Goal: Find specific page/section: Find specific page/section

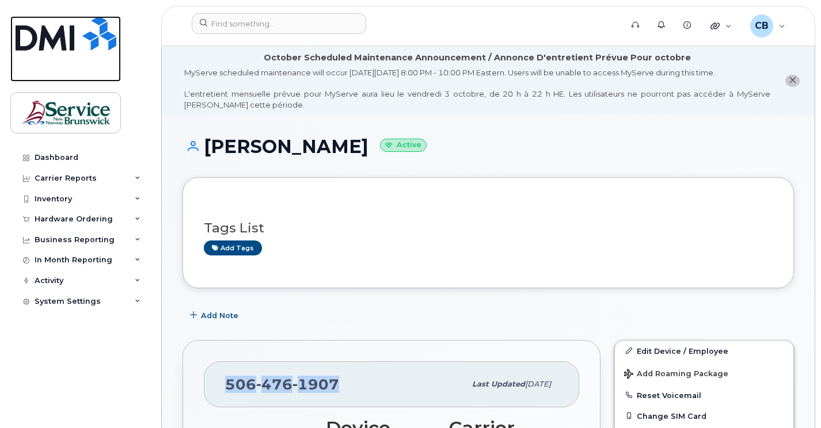
click at [43, 39] on img at bounding box center [66, 33] width 101 height 35
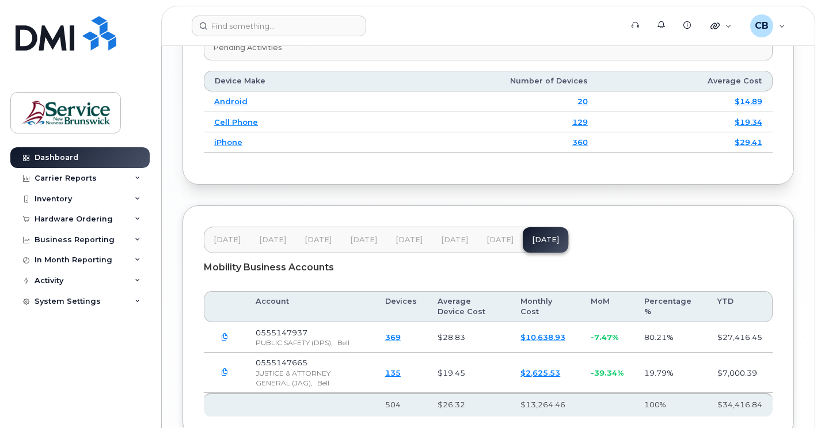
scroll to position [1790, 0]
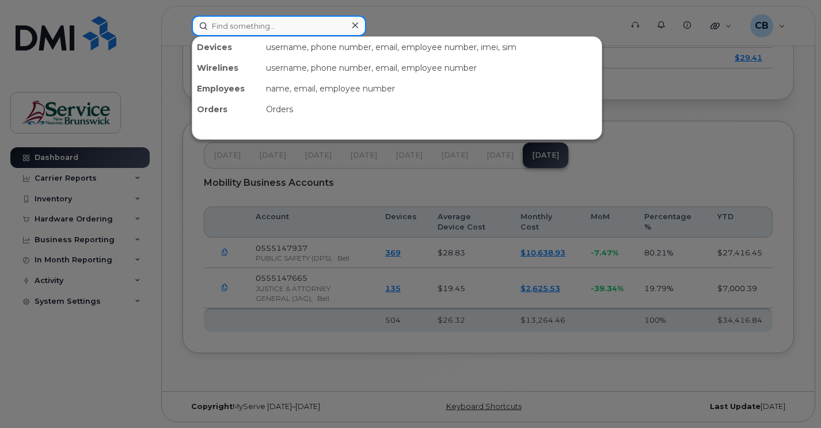
click at [238, 26] on input at bounding box center [279, 26] width 174 height 21
paste input "5062381356"
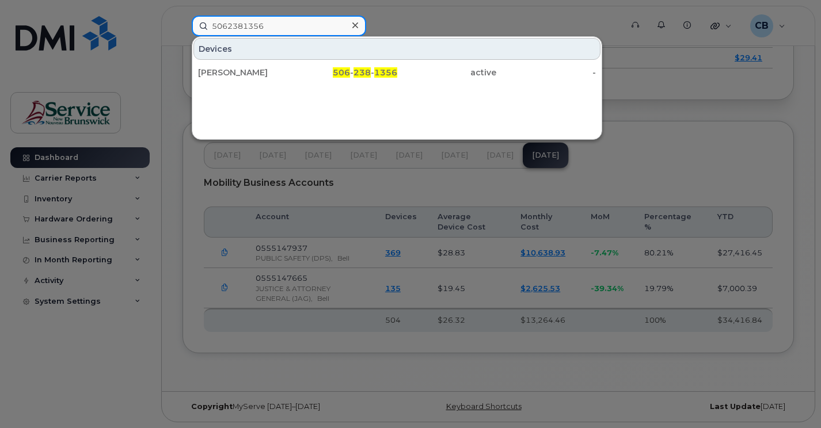
type input "5062381356"
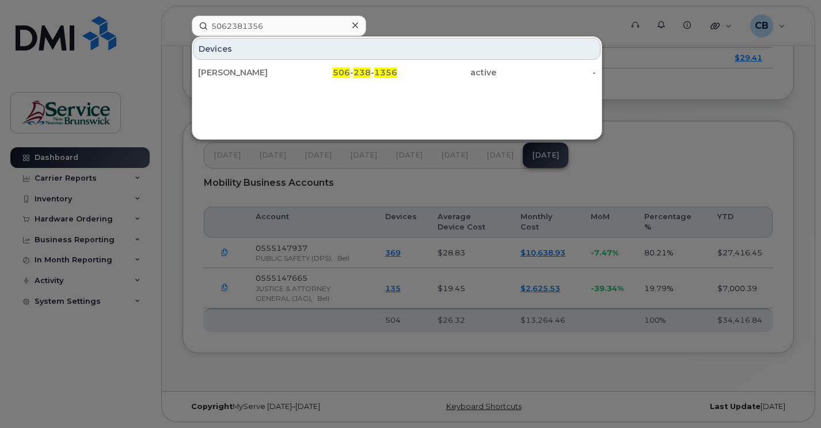
click at [615, 142] on div at bounding box center [410, 214] width 821 height 428
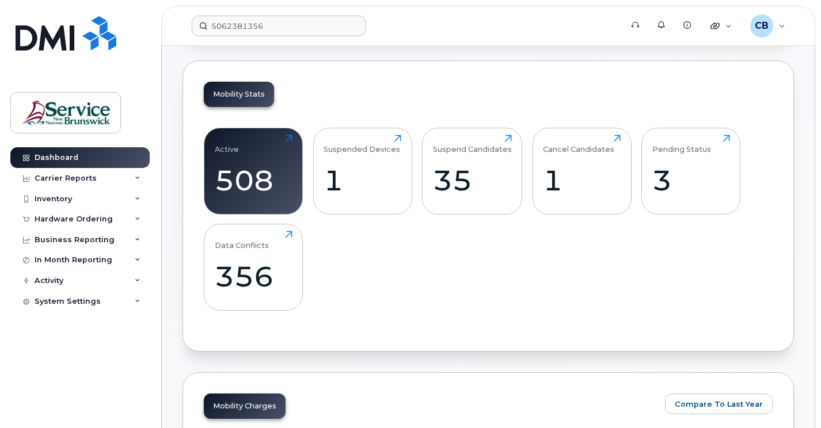
scroll to position [0, 0]
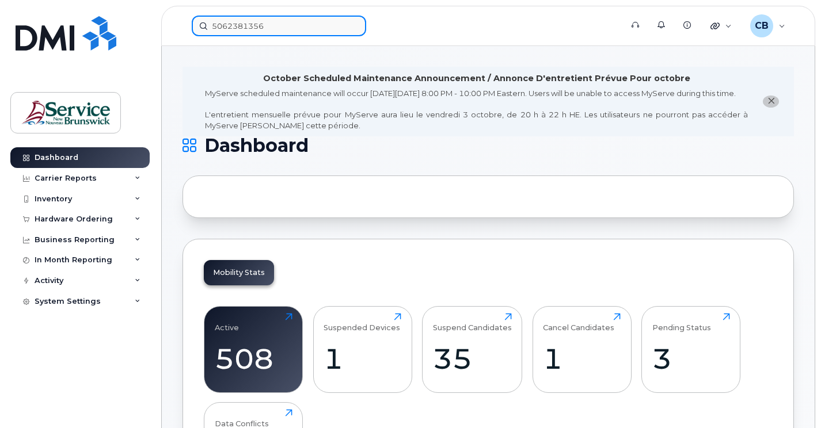
click at [279, 30] on input "5062381356" at bounding box center [279, 26] width 174 height 21
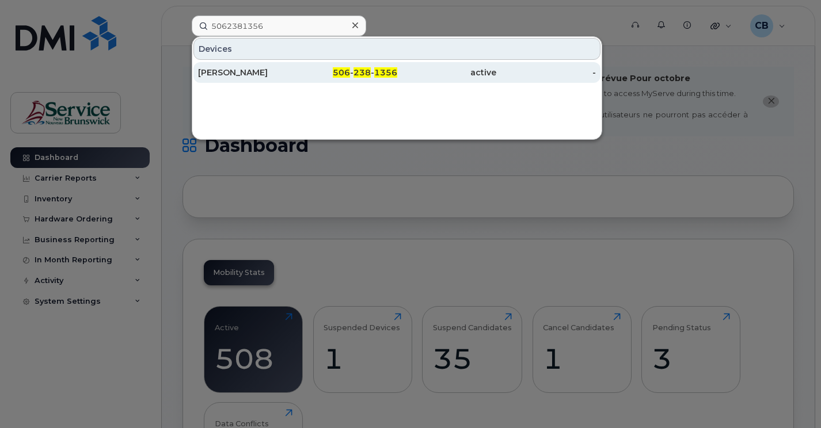
click at [259, 74] on div "Suzanne Blaney Tremblay" at bounding box center [248, 73] width 100 height 12
